Goal: Task Accomplishment & Management: Complete application form

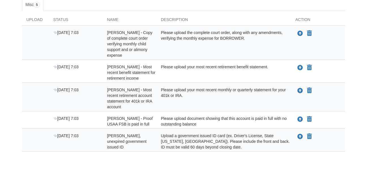
scroll to position [100, 0]
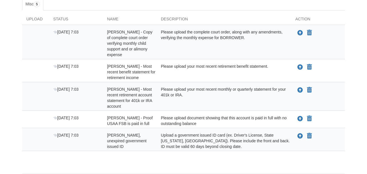
drag, startPoint x: 299, startPoint y: 136, endPoint x: 294, endPoint y: 154, distance: 18.6
click at [294, 154] on div "Upload Status Name Description Action Oct 15 7:03 Diana Gerwig - Copy of comple…" at bounding box center [183, 83] width 323 height 146
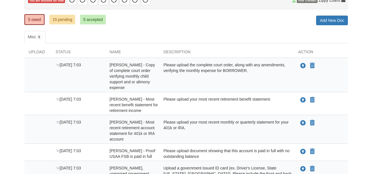
scroll to position [63, 0]
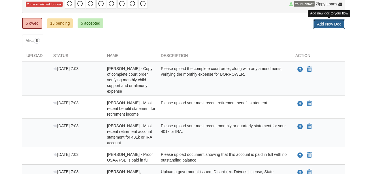
click at [327, 27] on link "Add New Doc" at bounding box center [329, 24] width 32 height 10
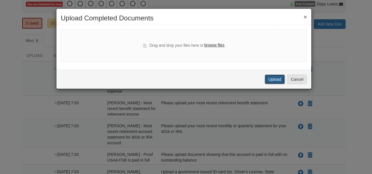
click at [273, 78] on button "Upload" at bounding box center [274, 80] width 20 height 10
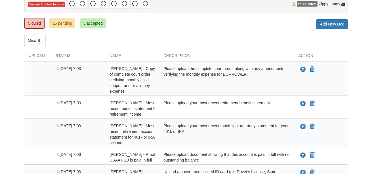
scroll to position [63, 0]
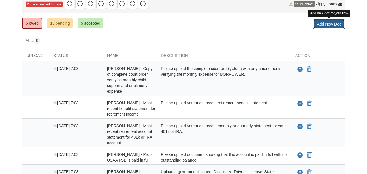
click at [328, 24] on link "Add New Doc" at bounding box center [329, 24] width 32 height 10
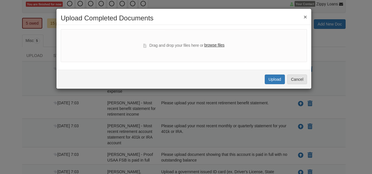
click at [211, 43] on label "browse files" at bounding box center [214, 45] width 20 height 6
click at [0, 0] on input "browse files" at bounding box center [0, 0] width 0 height 0
click at [211, 46] on label "browse files" at bounding box center [214, 45] width 20 height 6
click at [0, 0] on input "browse files" at bounding box center [0, 0] width 0 height 0
select select "****"
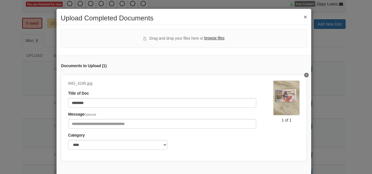
click at [209, 39] on label "browse files" at bounding box center [214, 38] width 20 height 6
click at [0, 0] on input "browse files" at bounding box center [0, 0] width 0 height 0
select select "****"
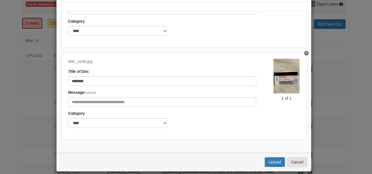
scroll to position [45, 0]
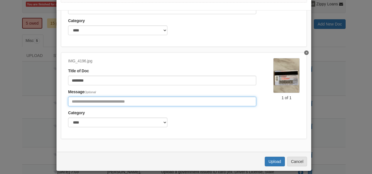
click at [144, 98] on input "Include any comments on this document" at bounding box center [162, 102] width 188 height 10
type input "**********"
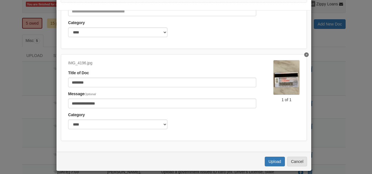
scroll to position [70, 0]
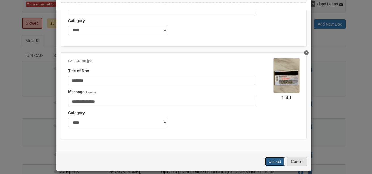
click at [269, 159] on button "Upload" at bounding box center [274, 162] width 20 height 10
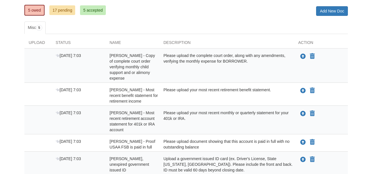
scroll to position [84, 0]
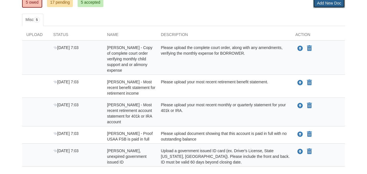
click at [334, 3] on link "Add New Doc" at bounding box center [329, 3] width 32 height 10
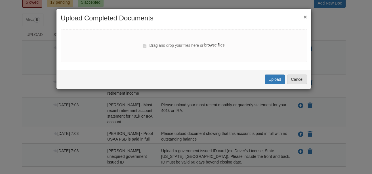
click at [216, 45] on label "browse files" at bounding box center [214, 45] width 20 height 6
click at [0, 0] on input "browse files" at bounding box center [0, 0] width 0 height 0
select select "****"
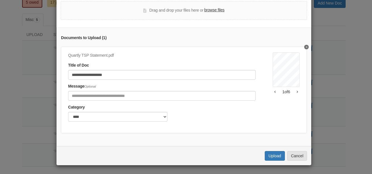
scroll to position [32, 0]
click at [272, 157] on button "Upload" at bounding box center [274, 156] width 20 height 10
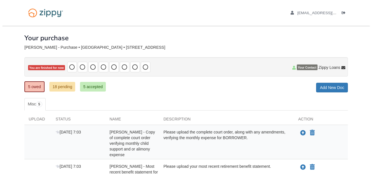
scroll to position [81, 0]
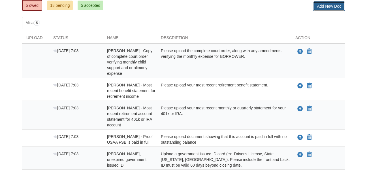
click at [330, 8] on link "Add New Doc" at bounding box center [329, 6] width 32 height 10
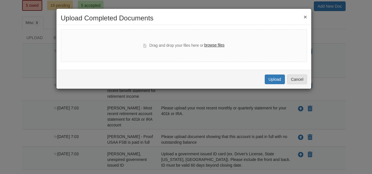
click at [215, 46] on label "browse files" at bounding box center [214, 45] width 20 height 6
click at [0, 0] on input "browse files" at bounding box center [0, 0] width 0 height 0
select select "****"
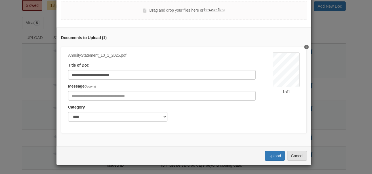
scroll to position [32, 0]
click at [267, 154] on button "Upload" at bounding box center [274, 156] width 20 height 10
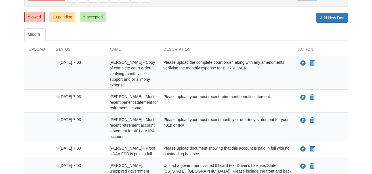
scroll to position [70, 0]
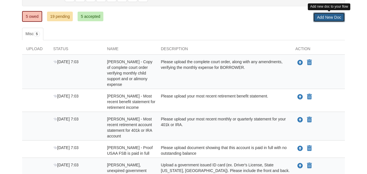
click at [333, 19] on link "Add New Doc" at bounding box center [329, 17] width 32 height 10
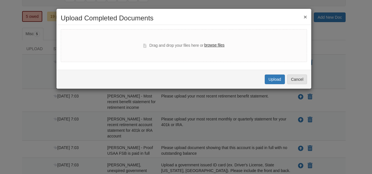
click at [217, 45] on label "browse files" at bounding box center [214, 45] width 20 height 6
click at [0, 0] on input "browse files" at bounding box center [0, 0] width 0 height 0
select select "****"
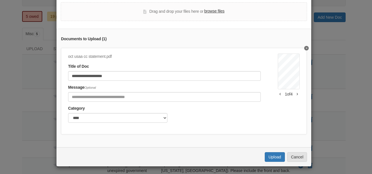
scroll to position [30, 0]
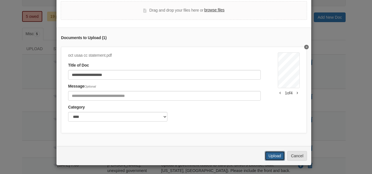
click at [268, 157] on button "Upload" at bounding box center [274, 156] width 20 height 10
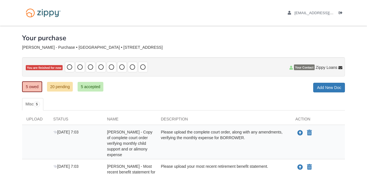
scroll to position [60, 0]
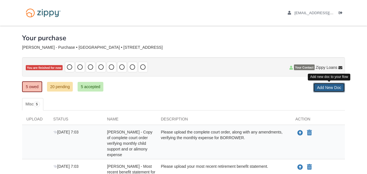
click at [322, 89] on link "Add New Doc" at bounding box center [329, 88] width 32 height 10
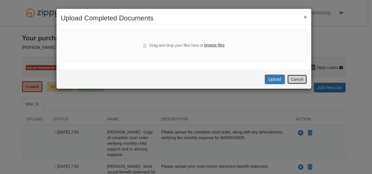
click at [293, 81] on button "Cancel" at bounding box center [297, 80] width 20 height 10
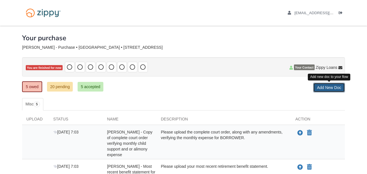
click at [325, 89] on link "Add New Doc" at bounding box center [329, 88] width 32 height 10
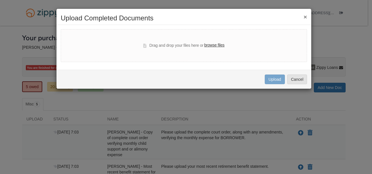
click at [212, 46] on label "browse files" at bounding box center [214, 45] width 20 height 6
click at [0, 0] on input "browse files" at bounding box center [0, 0] width 0 height 0
select select "****"
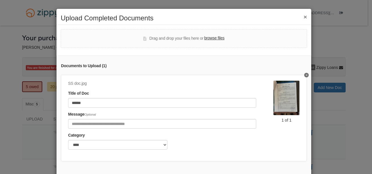
click at [210, 39] on label "browse files" at bounding box center [214, 38] width 20 height 6
click at [0, 0] on input "browse files" at bounding box center [0, 0] width 0 height 0
select select "****"
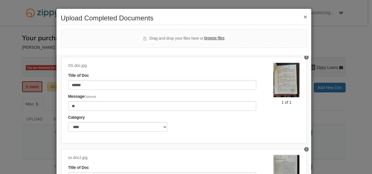
type input "*"
type input "**********"
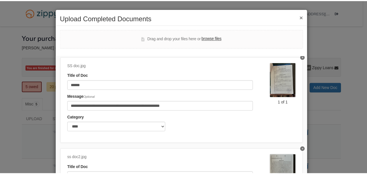
scroll to position [46, 0]
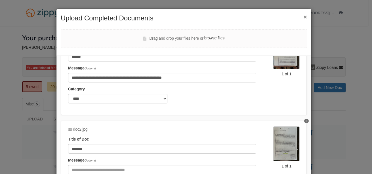
click at [367, 106] on div "**********" at bounding box center [186, 87] width 372 height 174
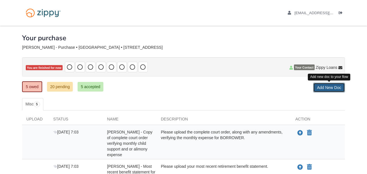
click at [328, 88] on link "Add New Doc" at bounding box center [329, 88] width 32 height 10
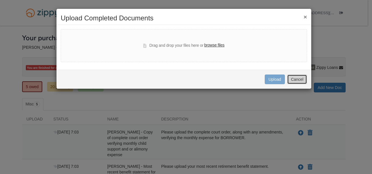
click at [295, 79] on button "Cancel" at bounding box center [297, 80] width 20 height 10
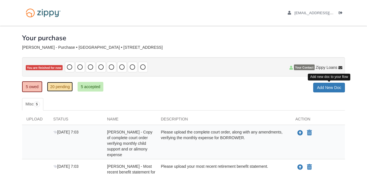
click at [62, 87] on link "20 pending" at bounding box center [60, 87] width 26 height 10
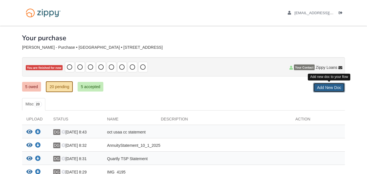
click at [324, 86] on link "Add New Doc" at bounding box center [329, 88] width 32 height 10
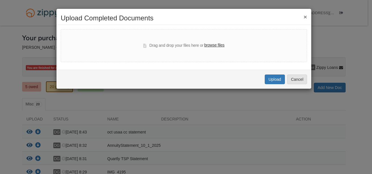
click at [211, 44] on label "browse files" at bounding box center [214, 45] width 20 height 6
click at [0, 0] on input "browse files" at bounding box center [0, 0] width 0 height 0
select select "****"
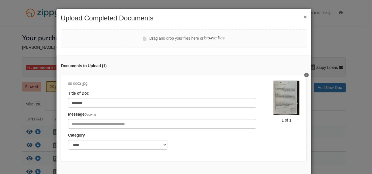
click at [214, 38] on label "browse files" at bounding box center [214, 38] width 20 height 6
click at [0, 0] on input "browse files" at bounding box center [0, 0] width 0 height 0
select select "****"
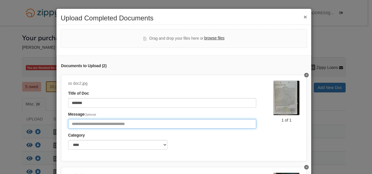
click at [75, 123] on input "Include any comments on this document" at bounding box center [162, 124] width 188 height 10
type input "**********"
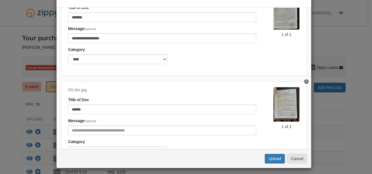
scroll to position [51, 0]
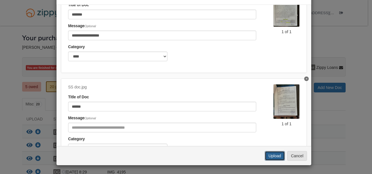
click at [269, 155] on button "Upload" at bounding box center [274, 156] width 20 height 10
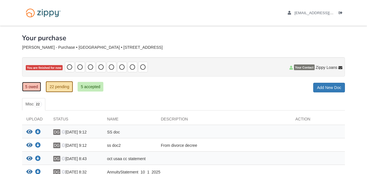
click at [30, 87] on link "5 owed" at bounding box center [31, 87] width 19 height 10
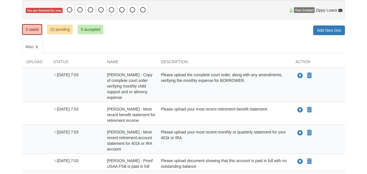
scroll to position [50, 0]
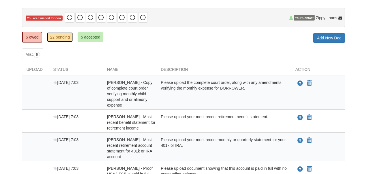
click at [62, 37] on link "22 pending" at bounding box center [60, 37] width 26 height 10
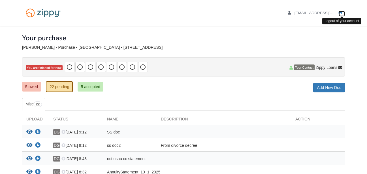
click at [341, 13] on icon "Log out" at bounding box center [341, 13] width 4 height 4
